Goal: Task Accomplishment & Management: Manage account settings

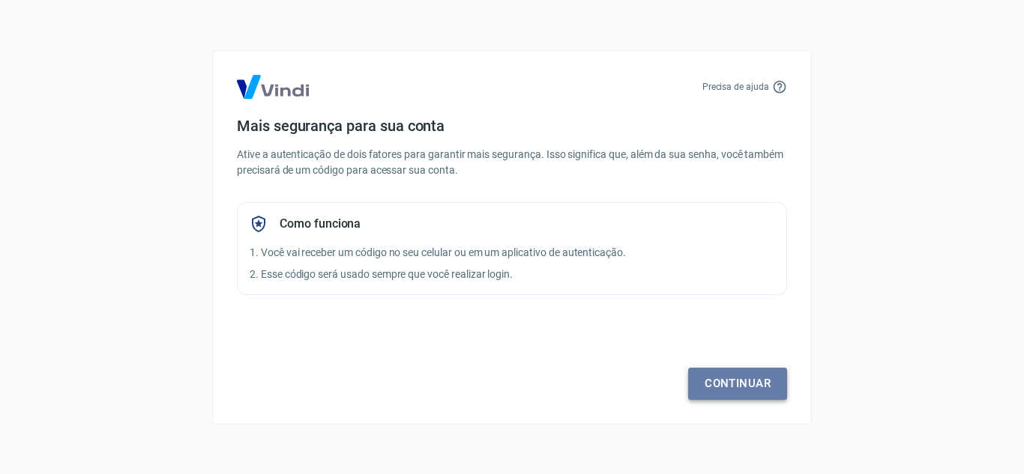
click at [742, 384] on link "Continuar" at bounding box center [737, 383] width 99 height 31
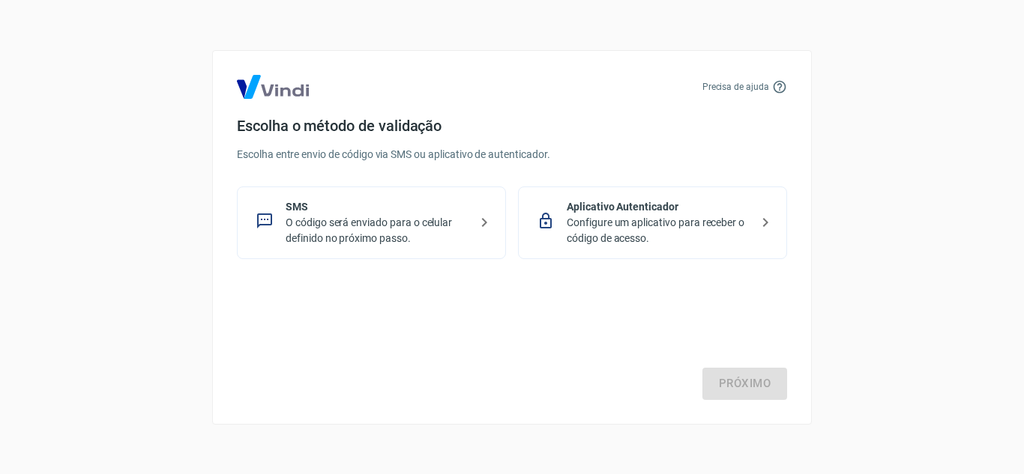
click at [465, 210] on p "SMS" at bounding box center [378, 207] width 184 height 16
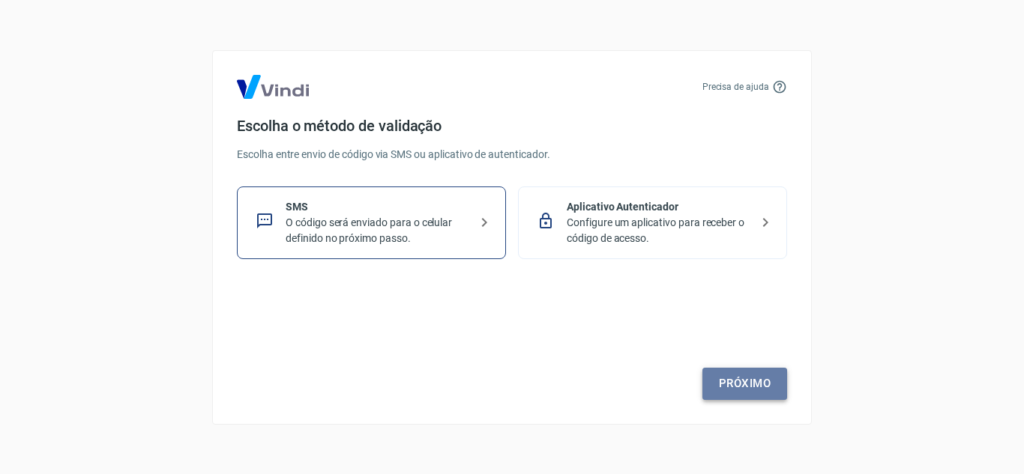
click at [732, 390] on link "Próximo" at bounding box center [744, 383] width 85 height 31
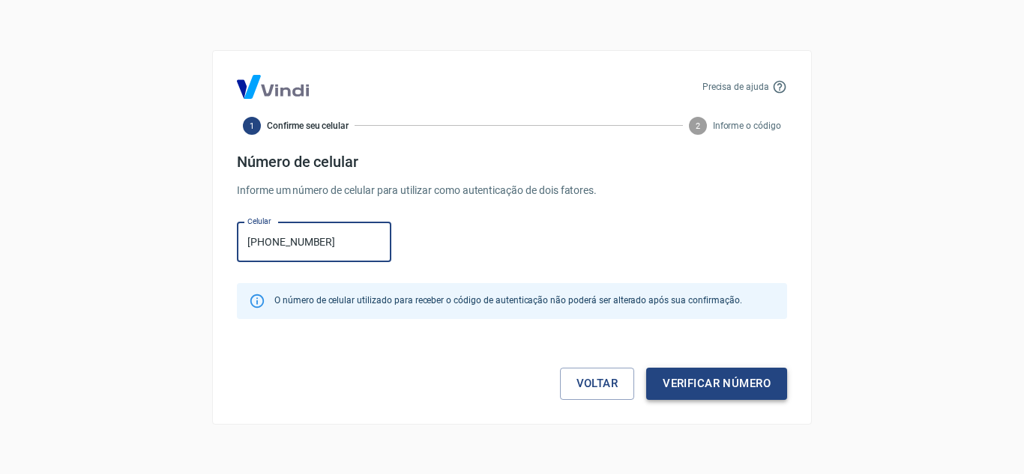
type input "[PHONE_NUMBER]"
click at [726, 398] on button "Verificar número" at bounding box center [716, 383] width 141 height 31
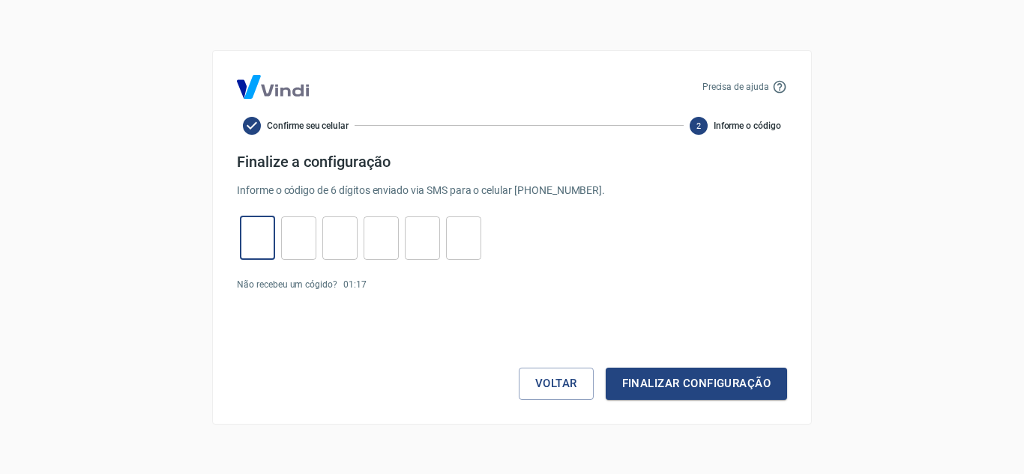
click at [256, 238] on input "tel" at bounding box center [257, 238] width 35 height 32
type input "4"
type input "5"
type input "2"
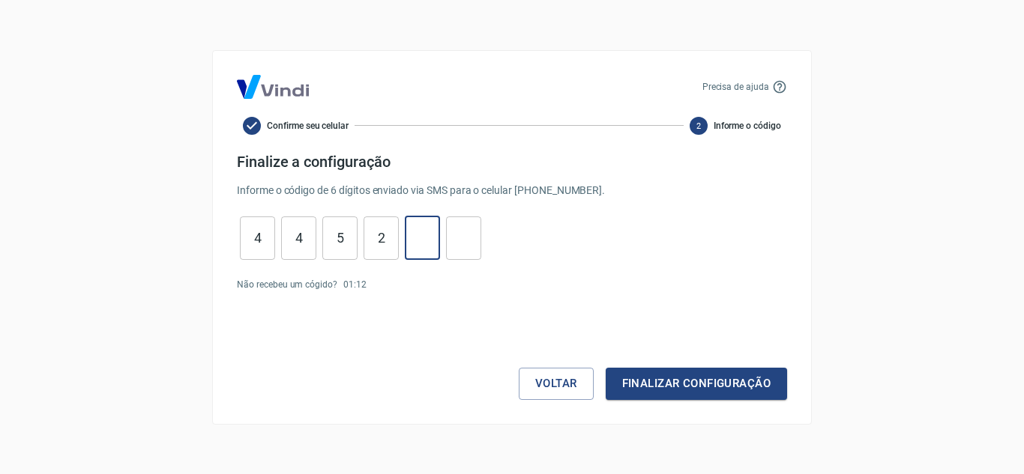
type input "0"
type input "3"
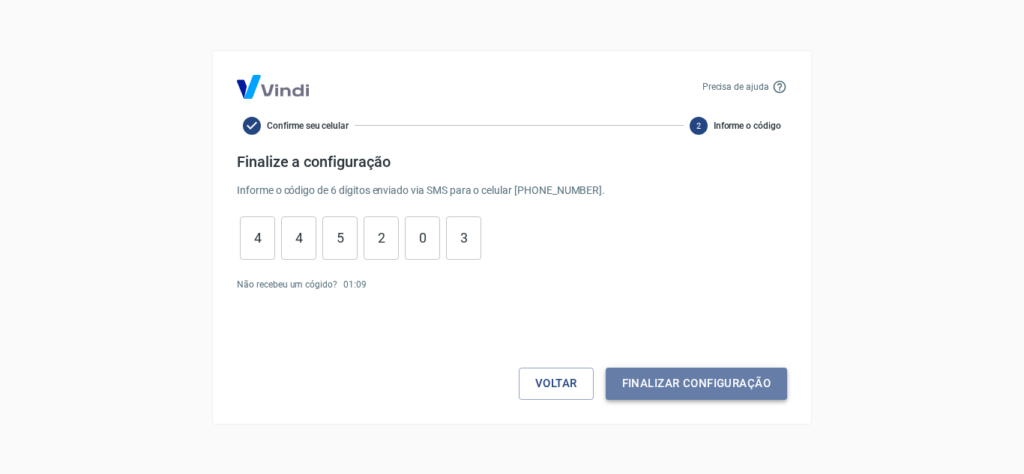
click at [630, 373] on button "Finalizar configuração" at bounding box center [696, 383] width 181 height 31
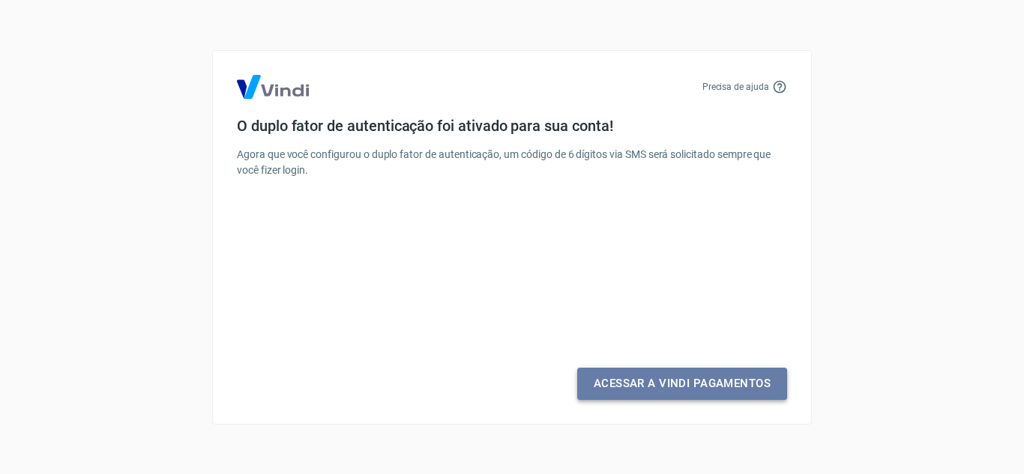
click at [669, 385] on link "Acessar a Vindi Pagamentos" at bounding box center [682, 383] width 210 height 31
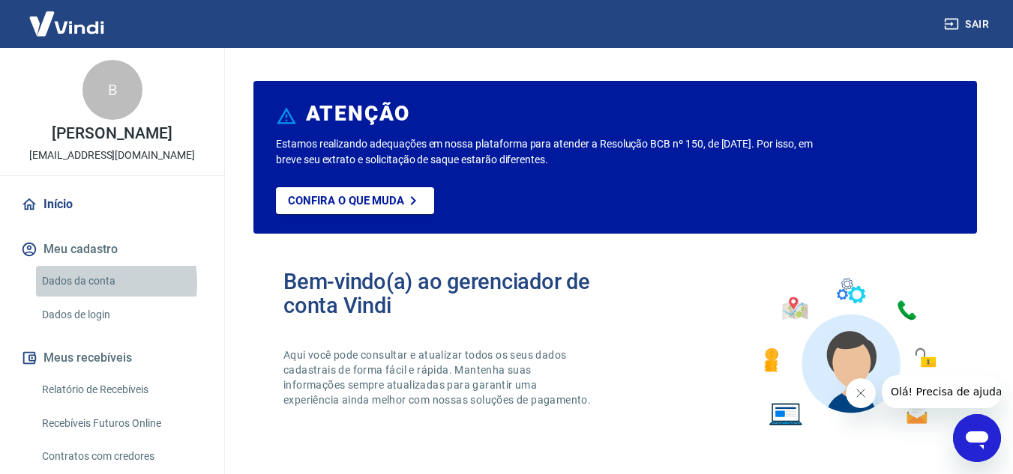
click at [84, 283] on link "Dados da conta" at bounding box center [121, 281] width 170 height 31
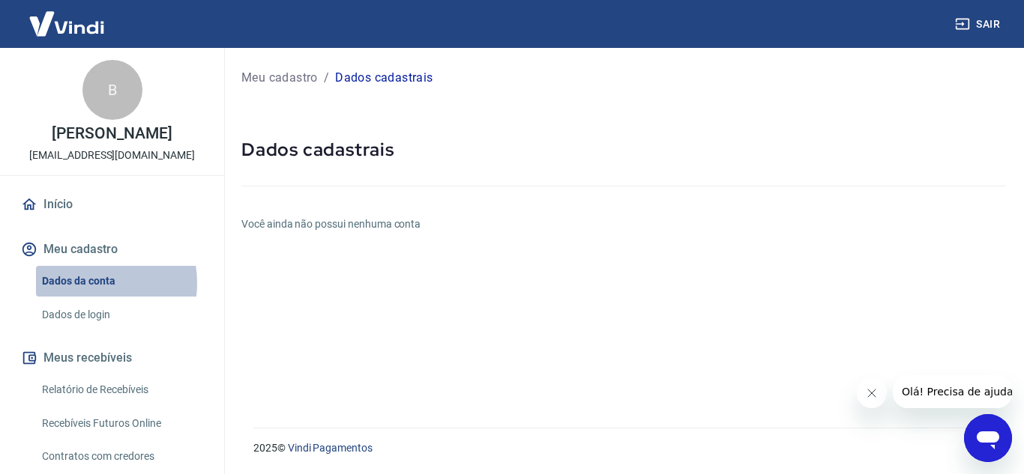
click at [84, 283] on link "Dados da conta" at bounding box center [121, 281] width 170 height 31
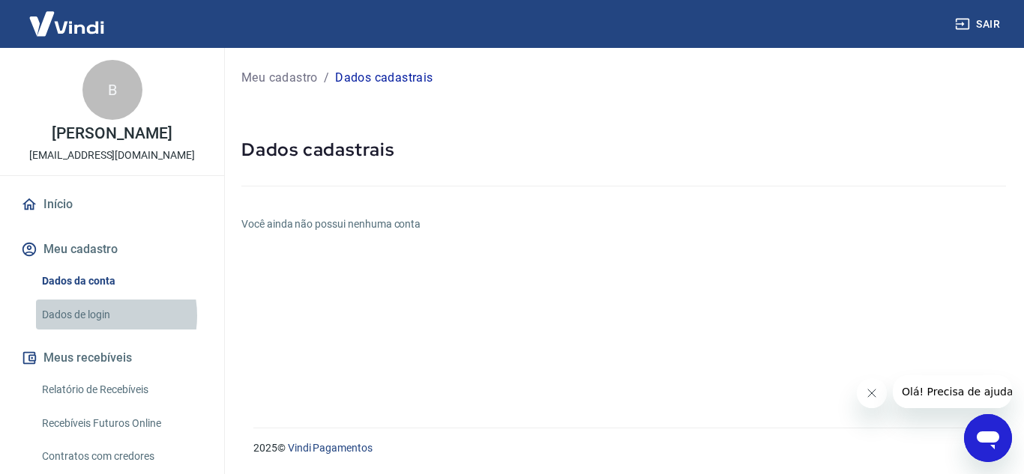
click at [91, 316] on link "Dados de login" at bounding box center [121, 315] width 170 height 31
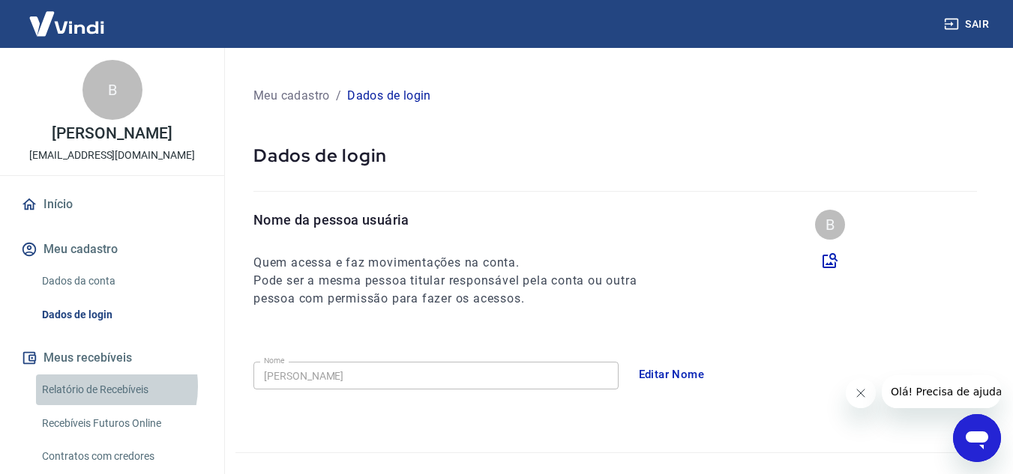
click at [97, 387] on link "Relatório de Recebíveis" at bounding box center [121, 390] width 170 height 31
